Goal: Transaction & Acquisition: Purchase product/service

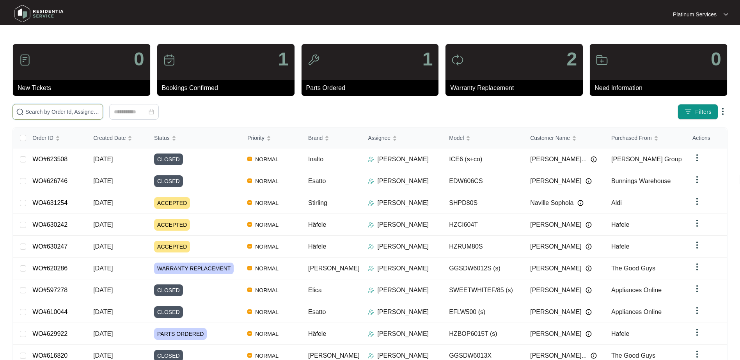
click at [65, 112] on input "text" at bounding box center [62, 112] width 74 height 9
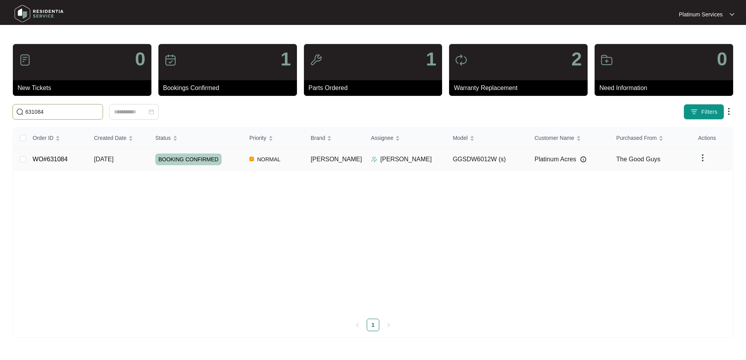
type input "631084"
click at [243, 163] on div "BOOKING CONFIRMED" at bounding box center [199, 160] width 88 height 12
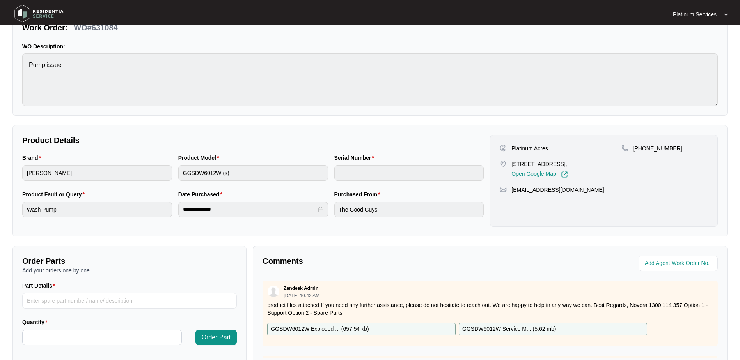
scroll to position [156, 0]
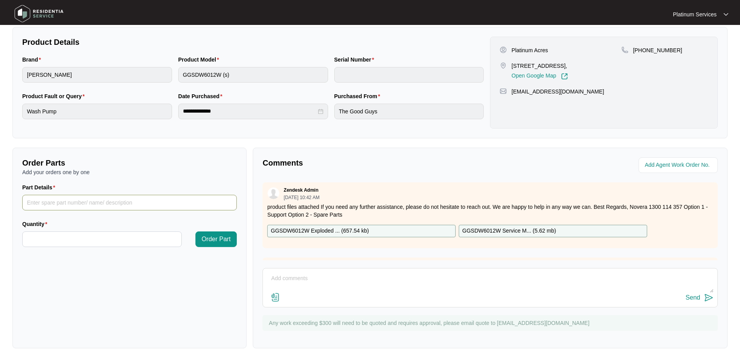
click at [139, 209] on input "Part Details" at bounding box center [129, 203] width 214 height 16
click at [167, 201] on input "Part Details" at bounding box center [129, 203] width 214 height 16
paste input "SP12885"
type input "SP12885"
click at [152, 237] on input "Quantity" at bounding box center [102, 239] width 159 height 15
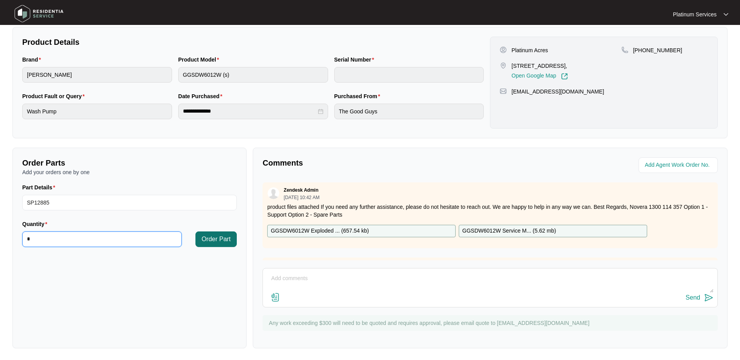
type input "*"
click at [227, 236] on span "Order Part" at bounding box center [216, 239] width 29 height 9
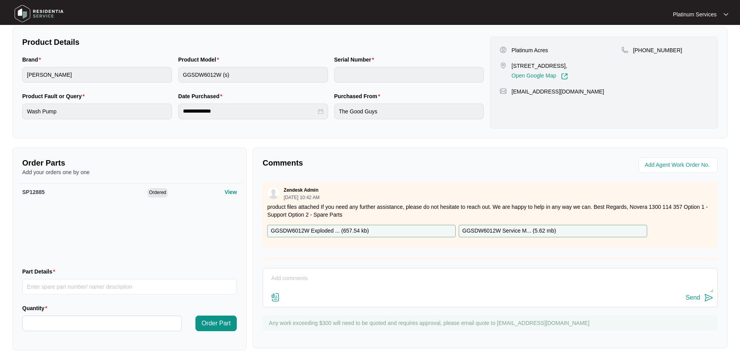
click at [372, 289] on textarea at bounding box center [490, 283] width 447 height 20
paste textarea "SP12885 main control pcb"
type textarea "SP12885 main control pcb"
click at [707, 296] on img at bounding box center [708, 297] width 9 height 9
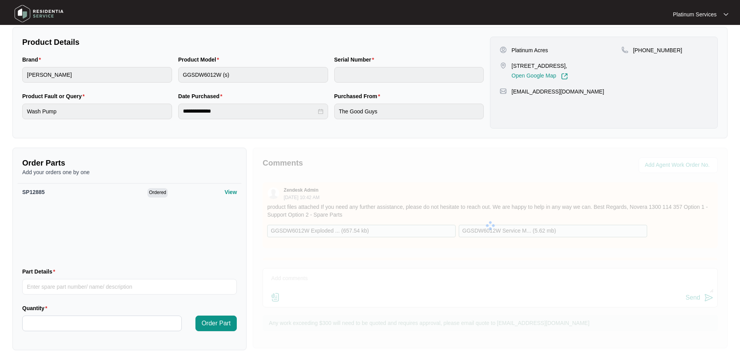
scroll to position [0, 0]
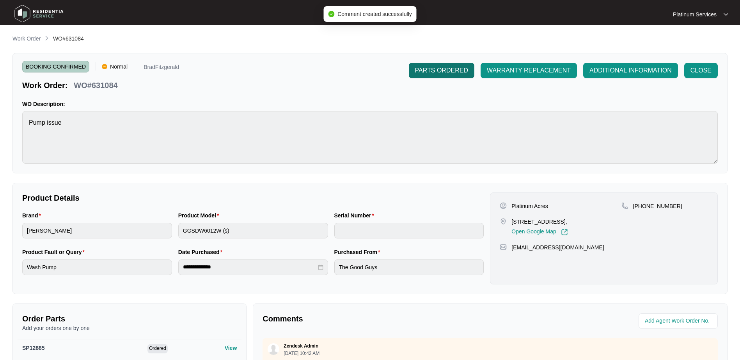
click at [428, 66] on span "PARTS ORDERED" at bounding box center [441, 70] width 53 height 9
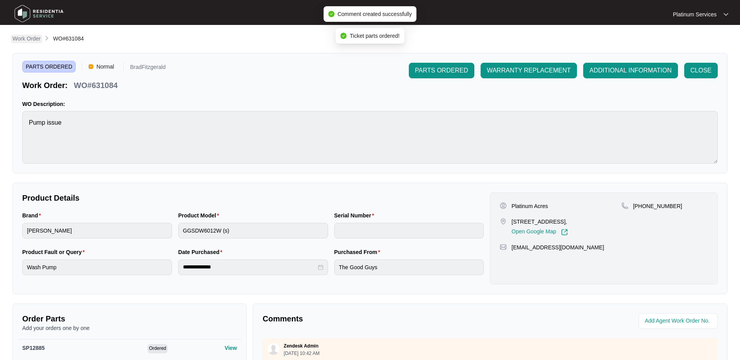
click at [16, 36] on p "Work Order" at bounding box center [26, 39] width 28 height 8
